Goal: Task Accomplishment & Management: Use online tool/utility

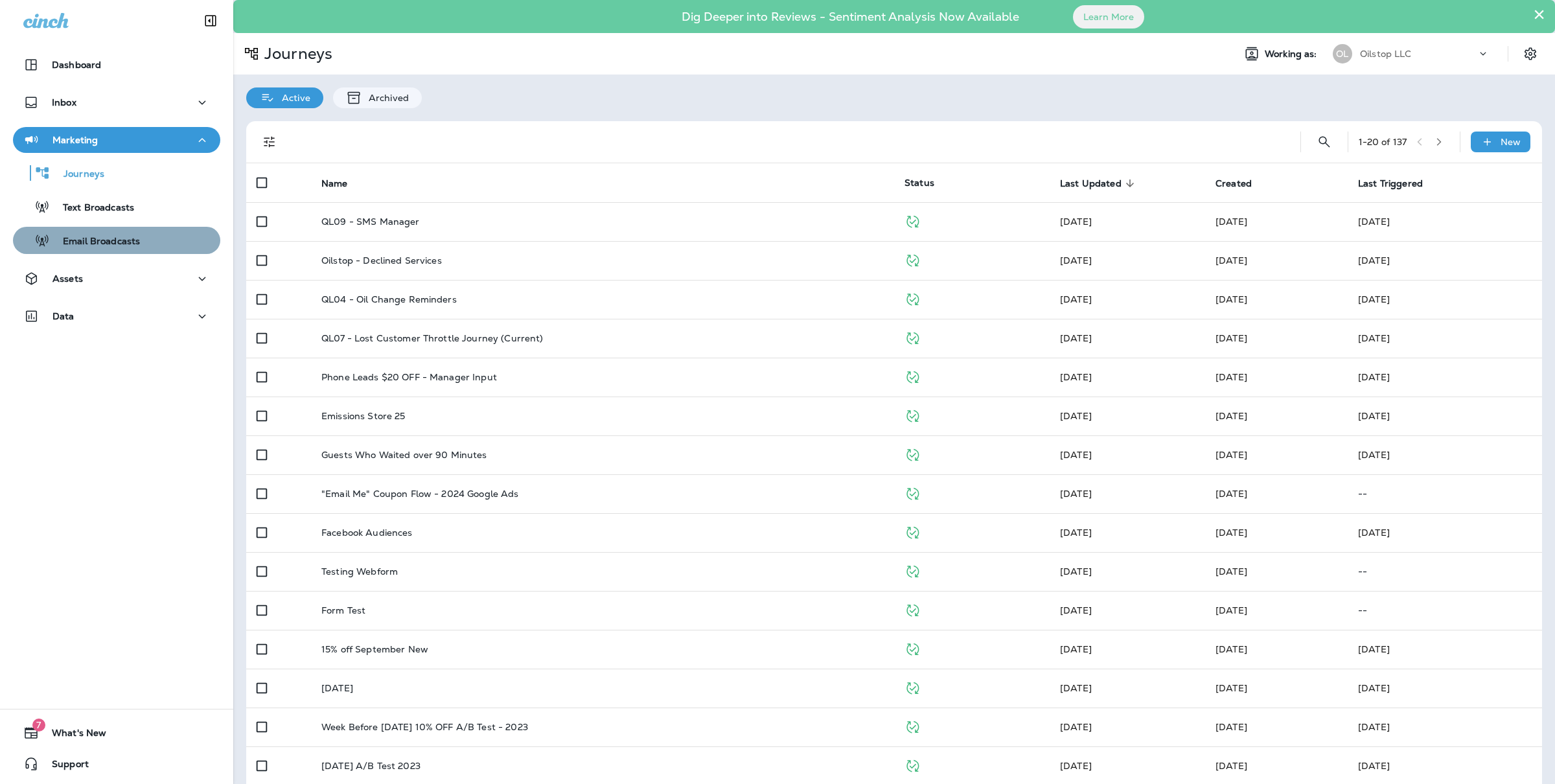
click at [142, 235] on div "Email Broadcasts" at bounding box center [116, 240] width 197 height 19
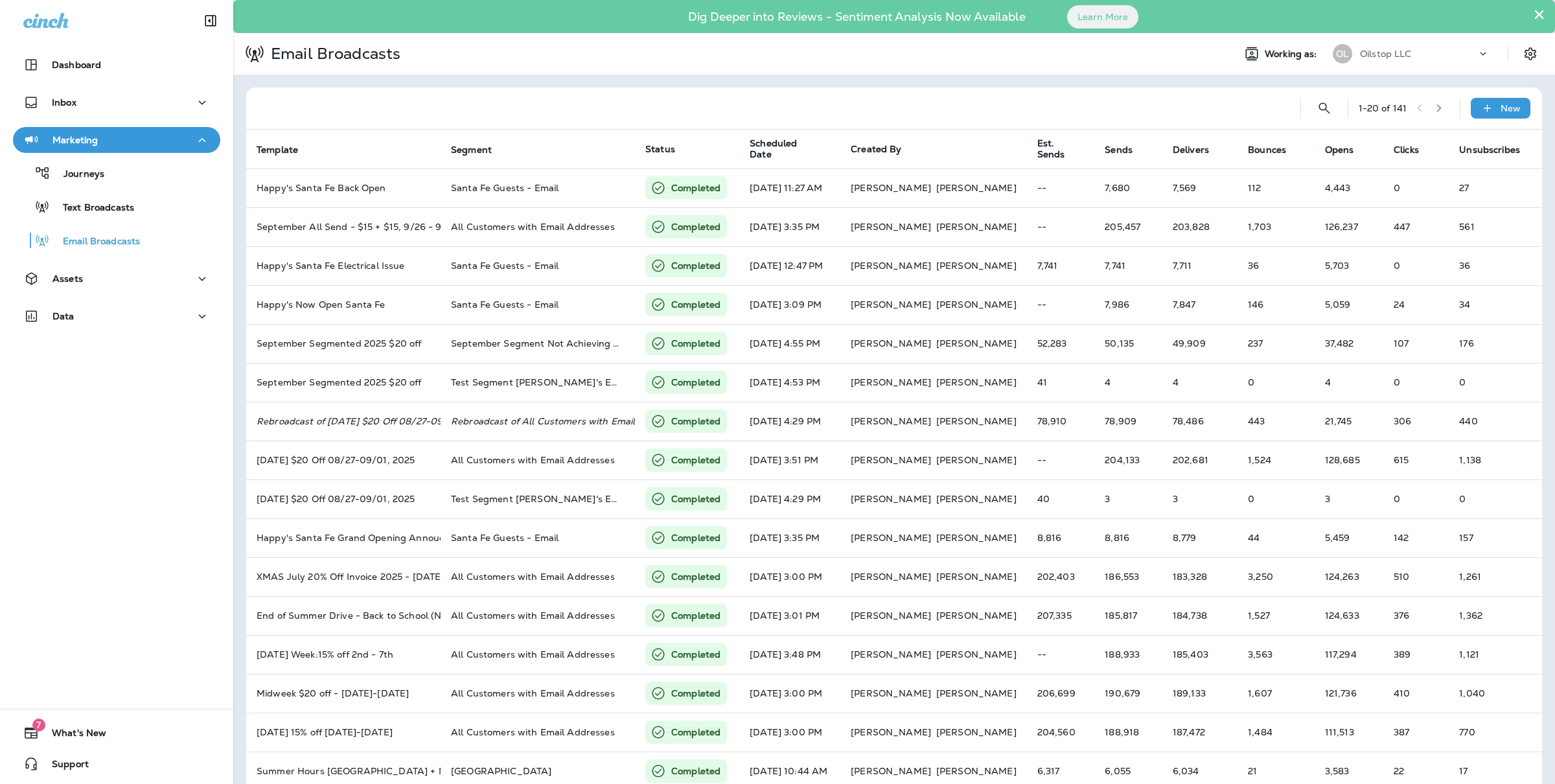
click at [152, 263] on div "Dashboard Inbox Marketing Journeys Text Broadcasts Email Broadcasts Assets Data" at bounding box center [116, 193] width 233 height 308
click at [132, 282] on div "Assets" at bounding box center [117, 278] width 186 height 16
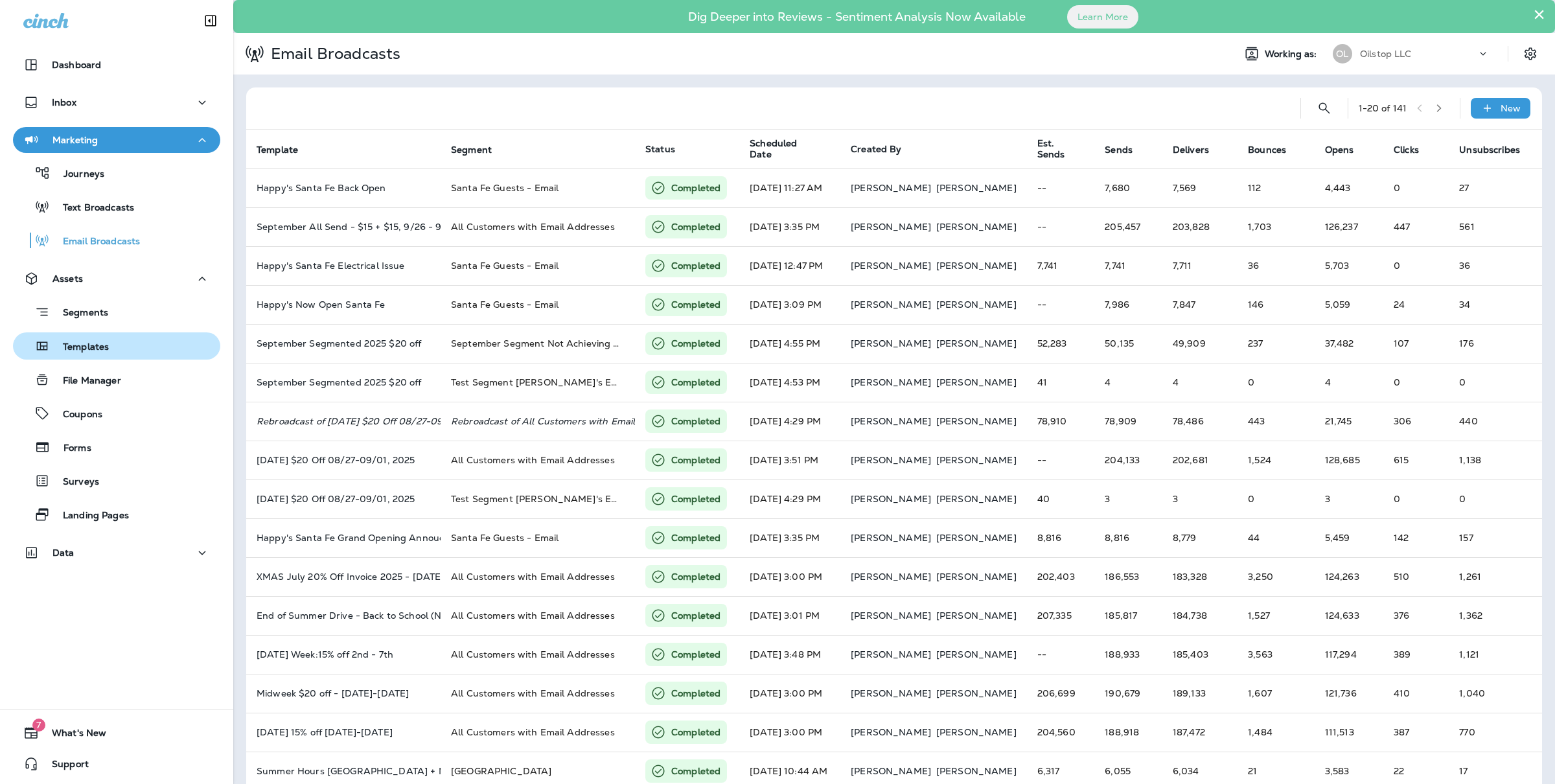
click at [124, 357] on button "Templates" at bounding box center [117, 346] width 207 height 28
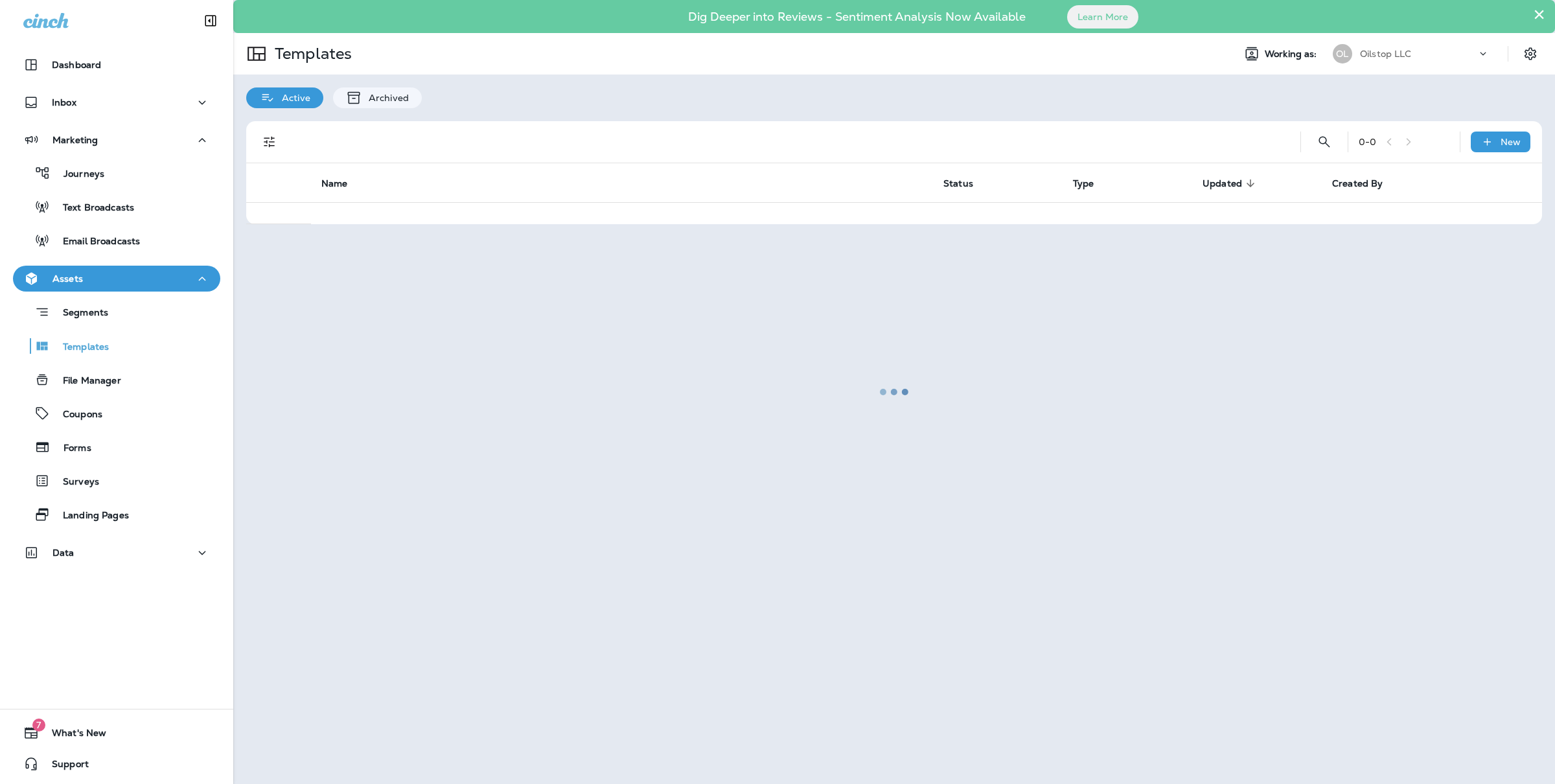
click at [1319, 136] on div at bounding box center [894, 392] width 1319 height 781
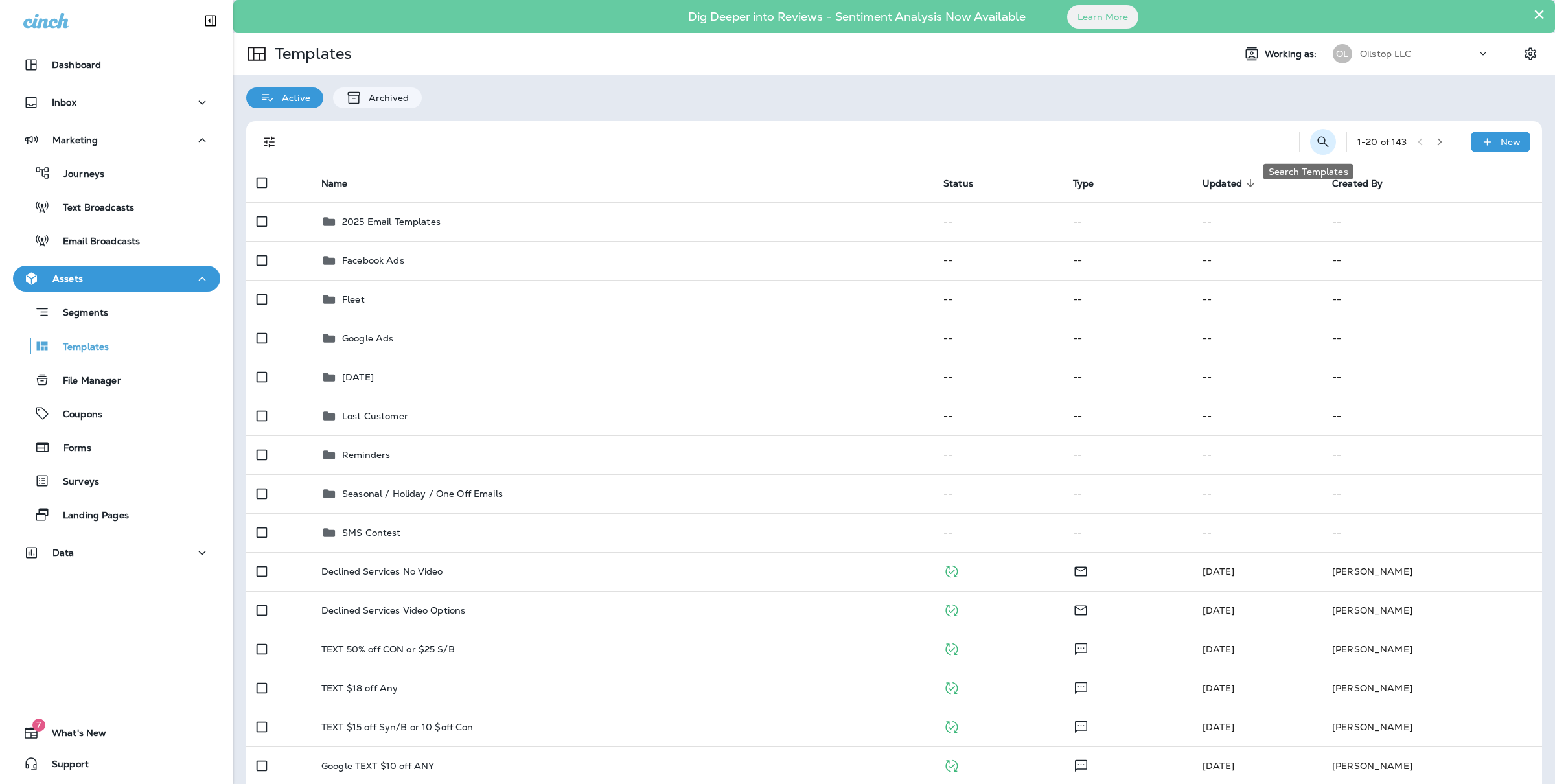
click at [1315, 138] on icon "Search Templates" at bounding box center [1323, 142] width 15 height 15
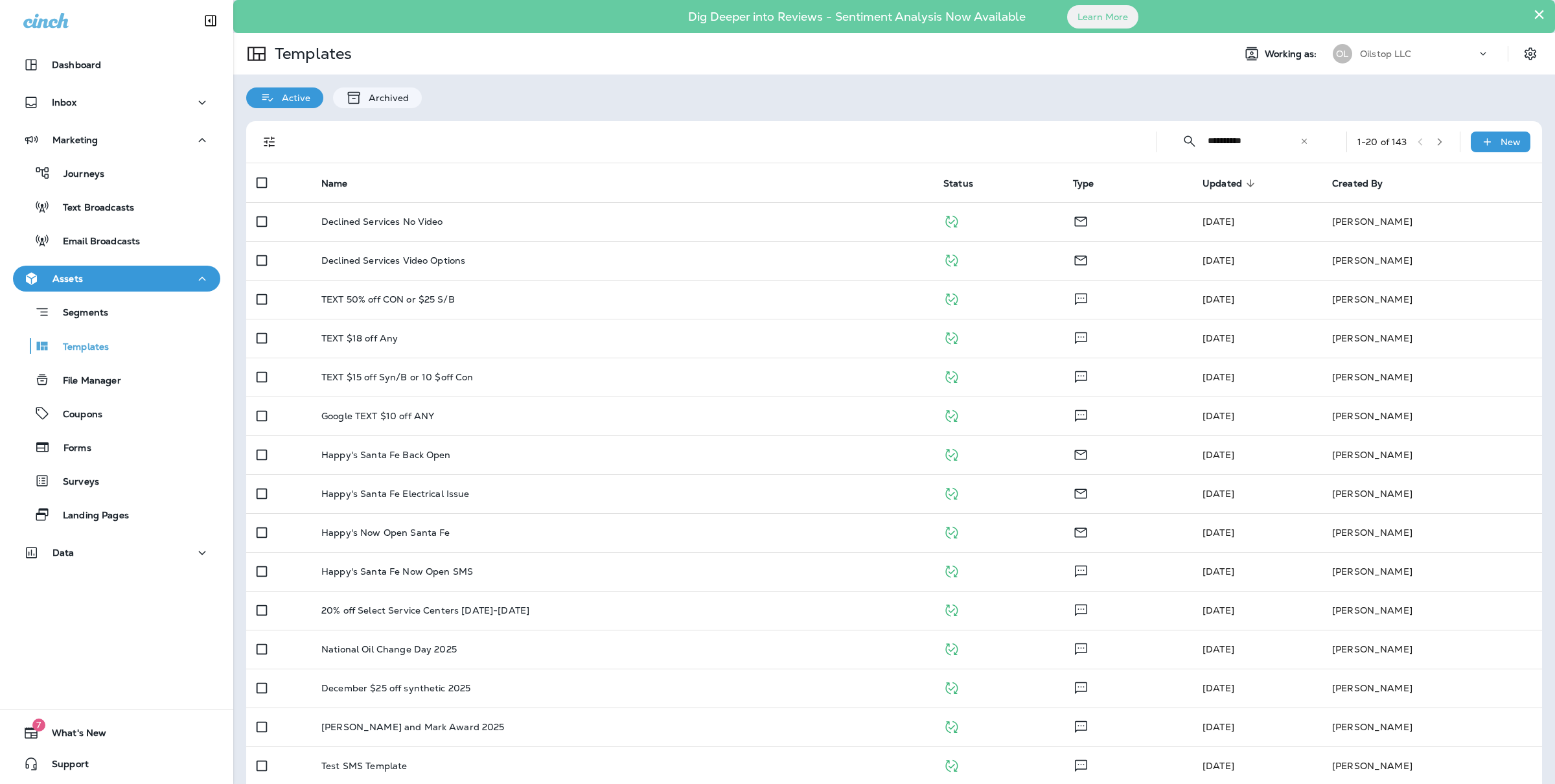
type input "**********"
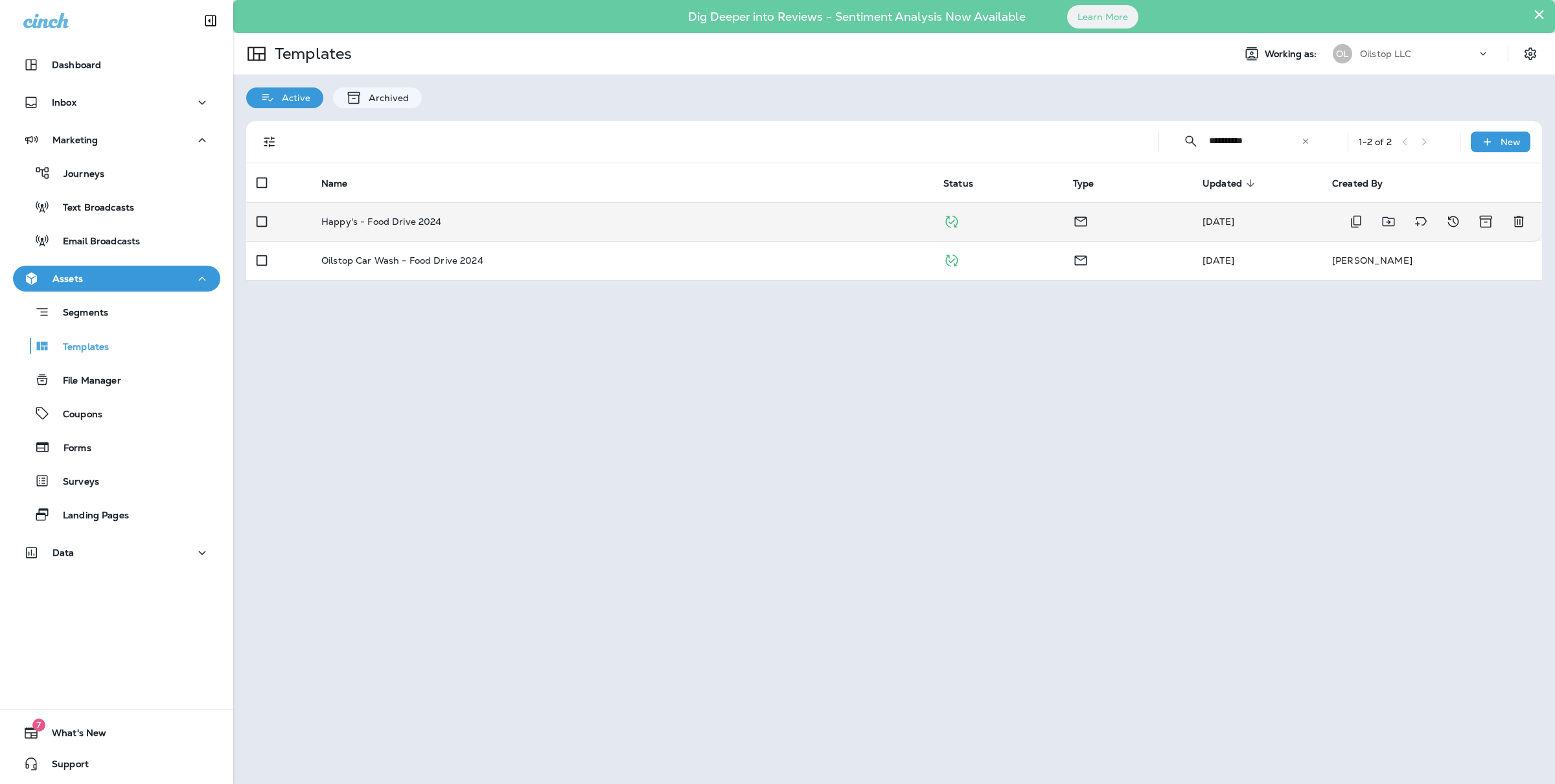
click at [532, 225] on div "Happy's - Food Drive 2024" at bounding box center [622, 221] width 602 height 10
